Goal: Task Accomplishment & Management: Manage account settings

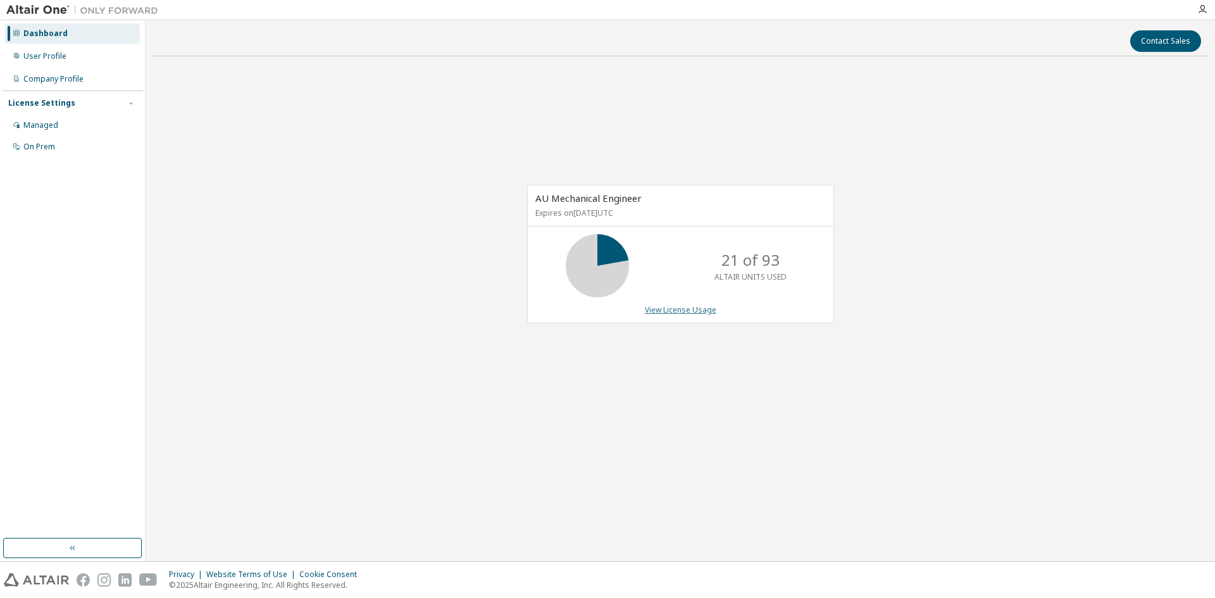
click at [691, 311] on link "View License Usage" at bounding box center [680, 309] width 71 height 11
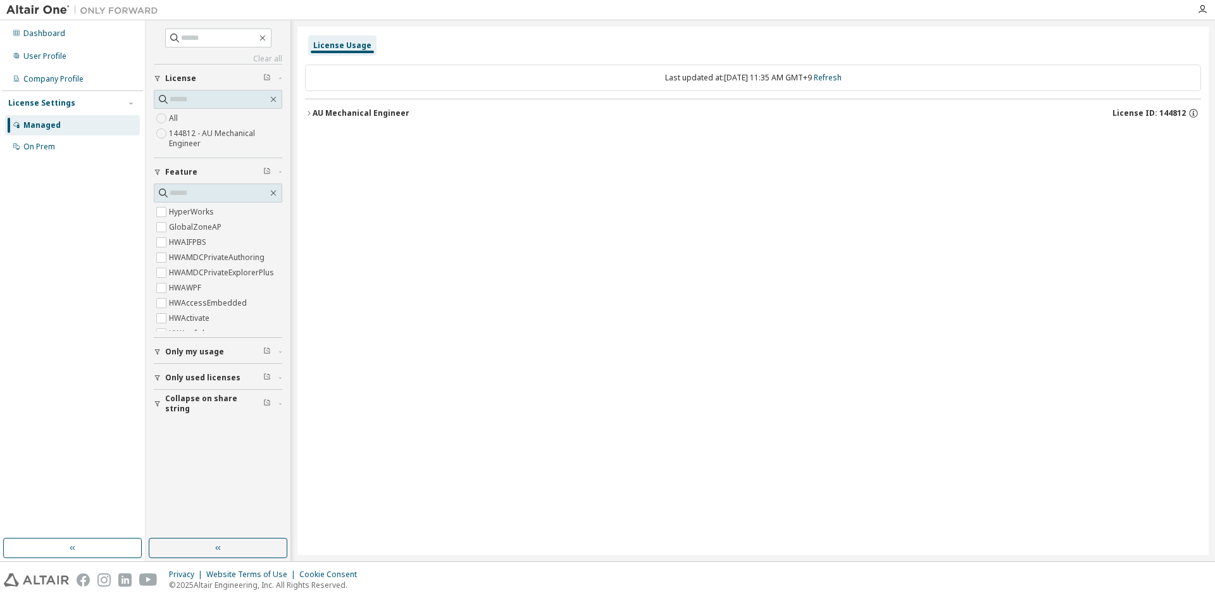
click at [314, 111] on div "AU Mechanical Engineer" at bounding box center [360, 113] width 97 height 10
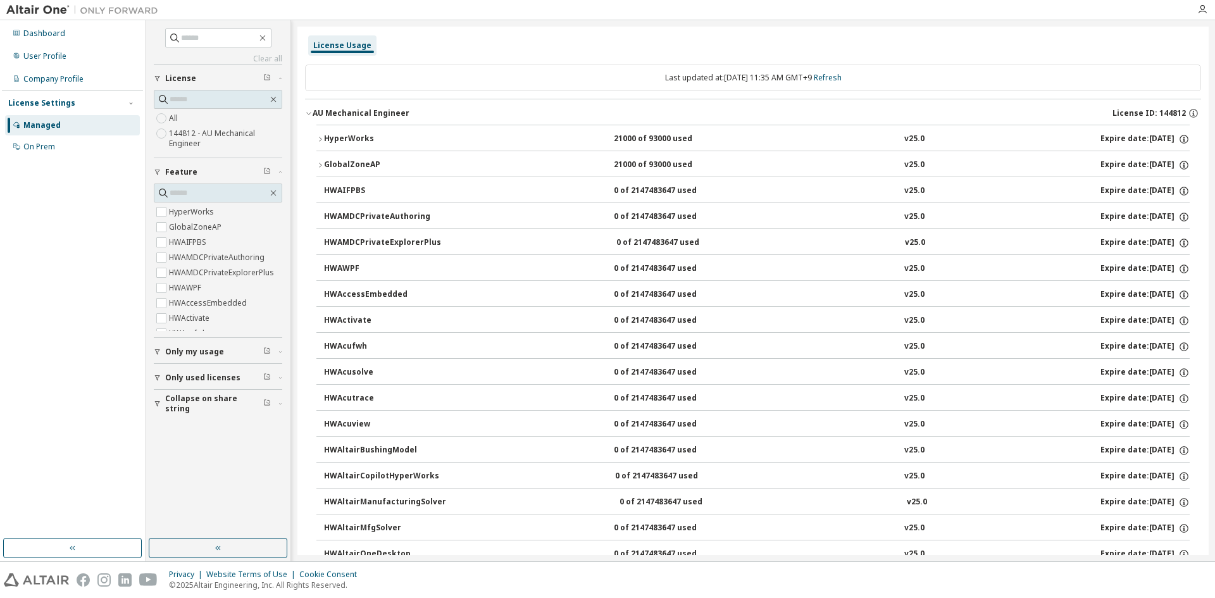
click at [318, 113] on div "AU Mechanical Engineer" at bounding box center [360, 113] width 97 height 10
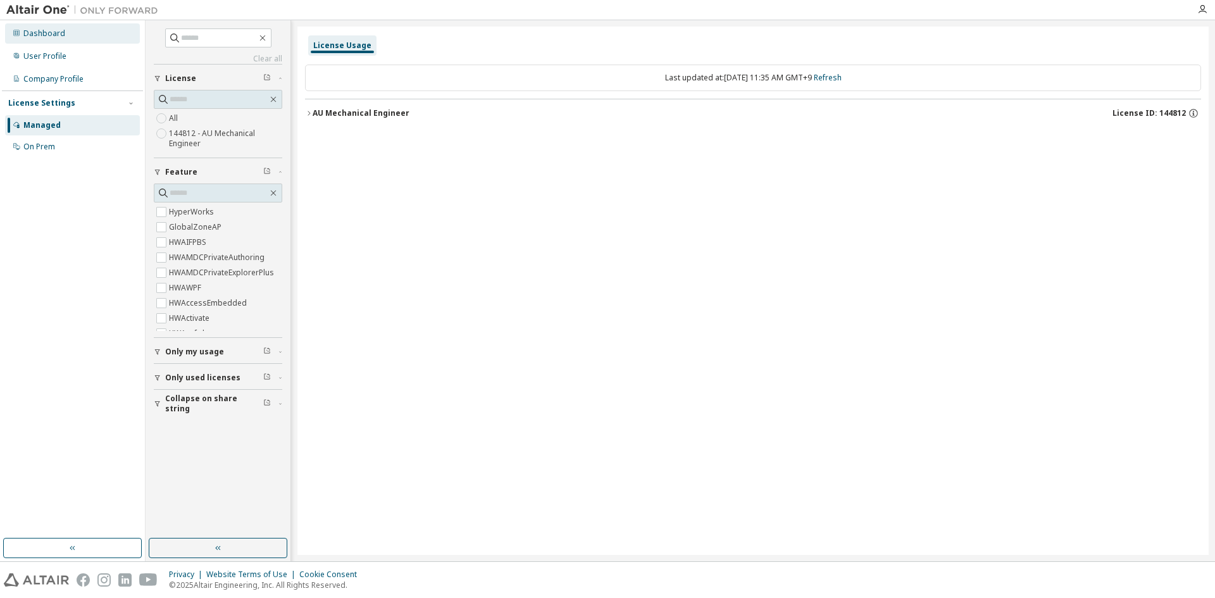
click at [89, 37] on div "Dashboard" at bounding box center [72, 33] width 135 height 20
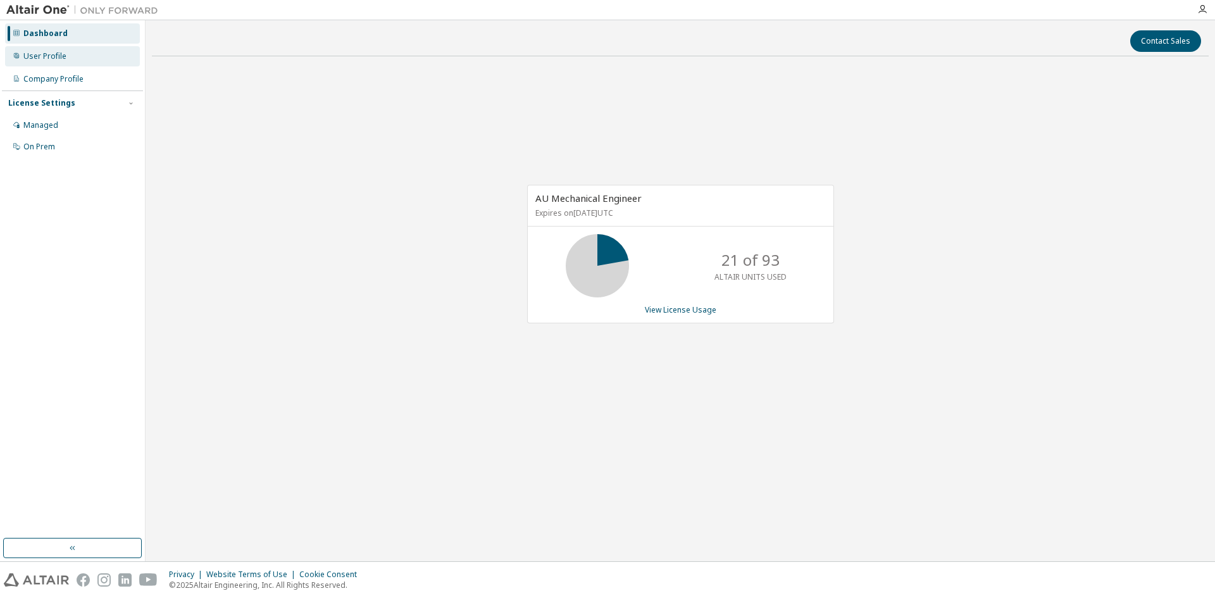
click at [89, 58] on div "User Profile" at bounding box center [72, 56] width 135 height 20
